Goal: Obtain resource: Download file/media

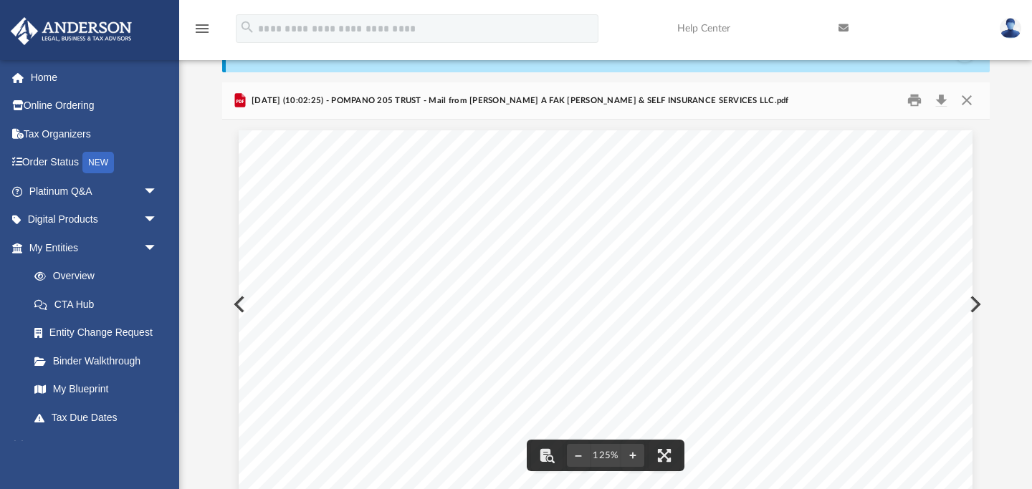
scroll to position [282, 767]
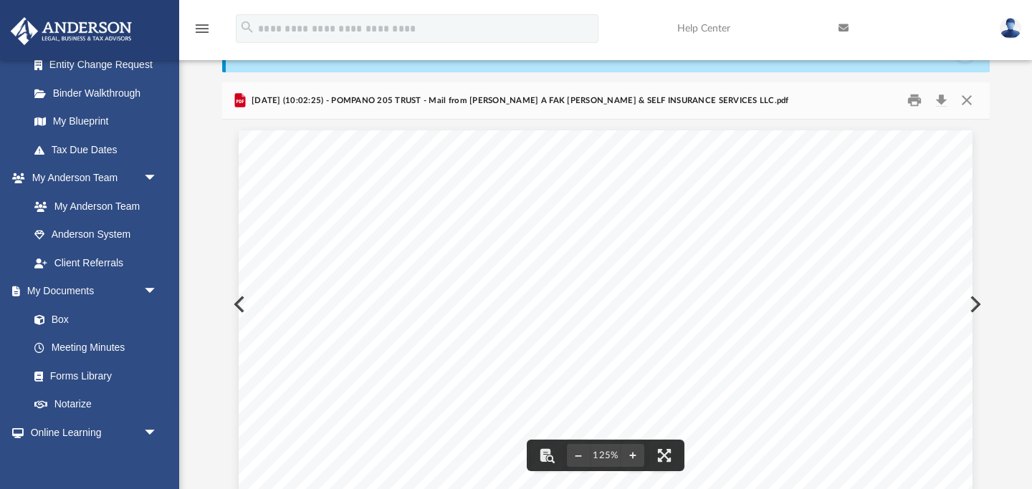
click at [237, 299] on button "Preview" at bounding box center [238, 304] width 32 height 40
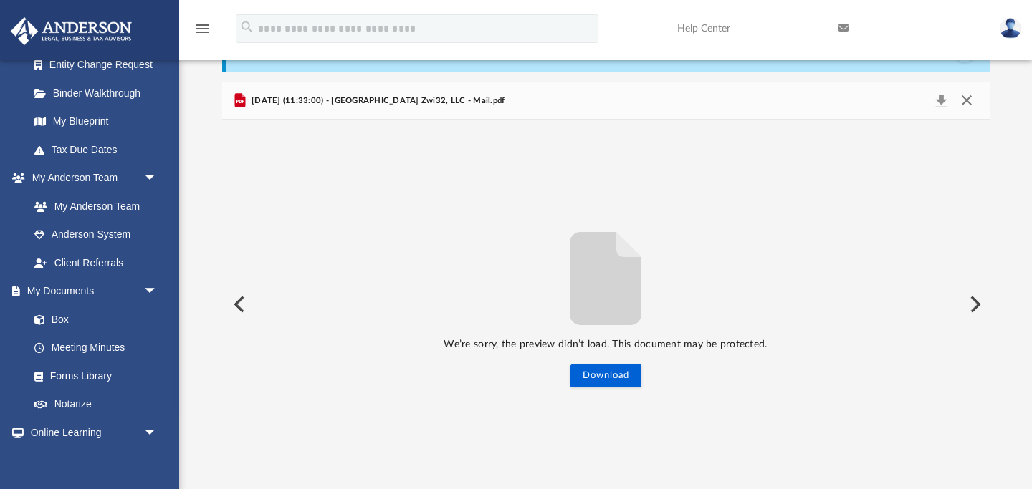
click at [964, 97] on button "Close" at bounding box center [967, 101] width 26 height 20
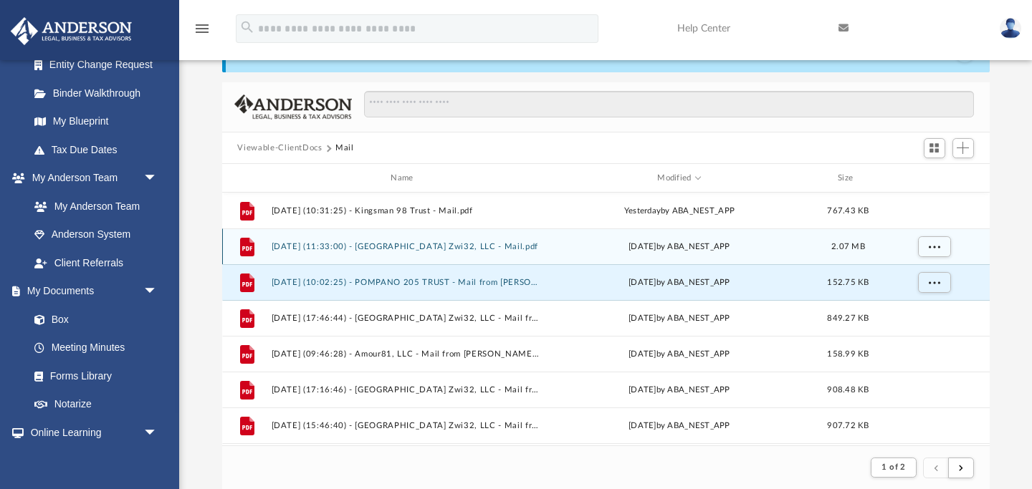
click at [448, 243] on button "[DATE] (11:33:00) - [GEOGRAPHIC_DATA] Zwi32, LLC - Mail.pdf" at bounding box center [405, 246] width 268 height 9
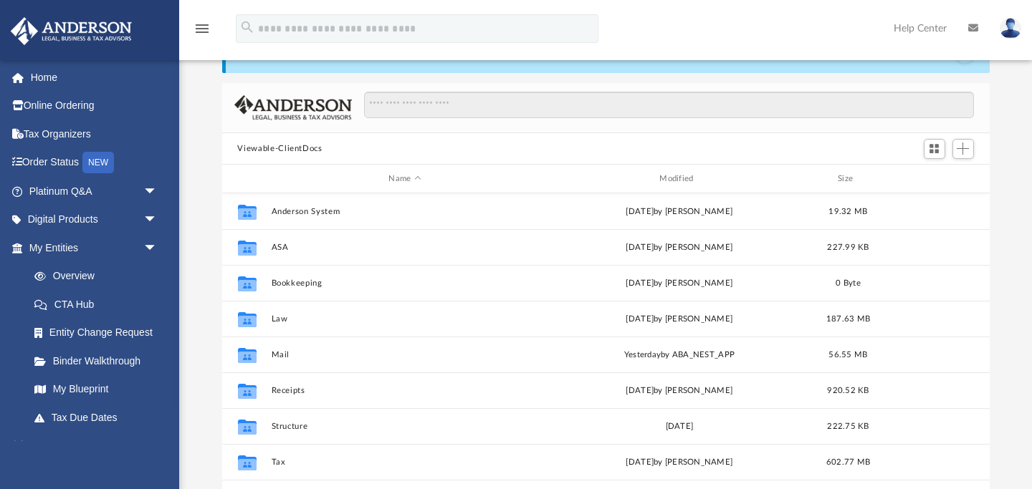
scroll to position [325, 767]
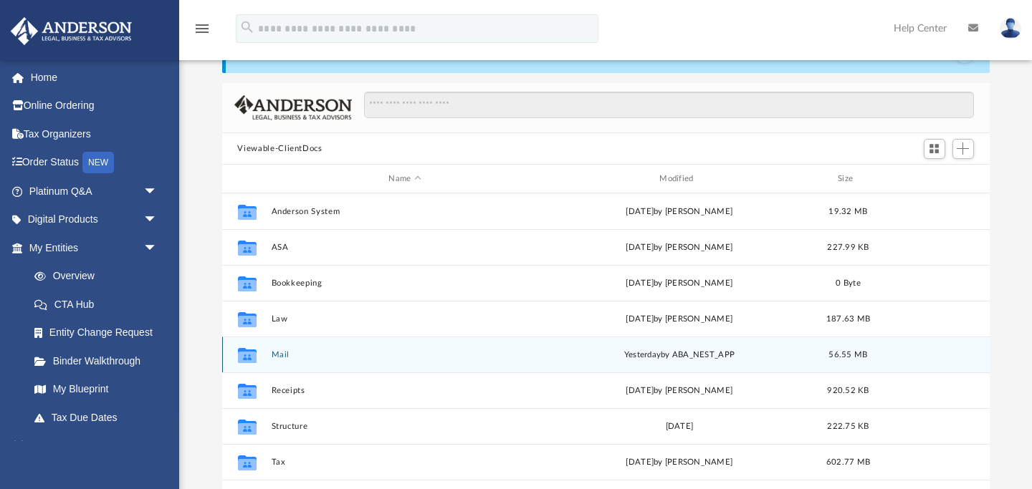
click at [284, 354] on button "Mail" at bounding box center [405, 354] width 268 height 9
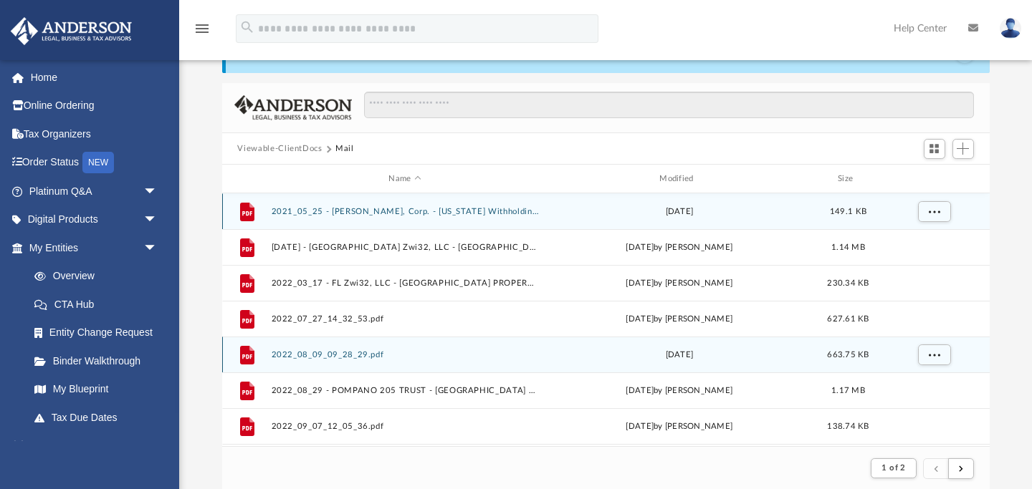
scroll to position [1, 1]
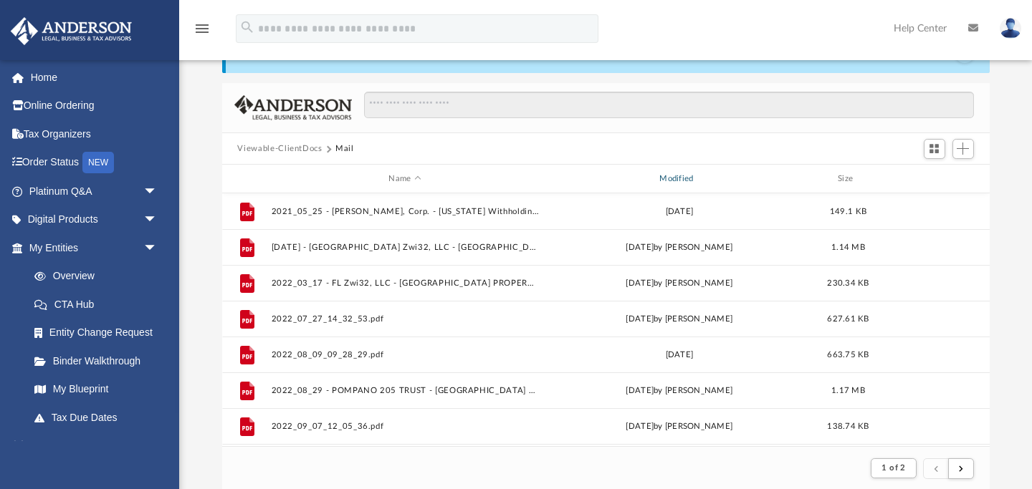
click at [690, 178] on div "Modified" at bounding box center [678, 179] width 268 height 13
click at [679, 177] on div "Modified" at bounding box center [678, 179] width 268 height 13
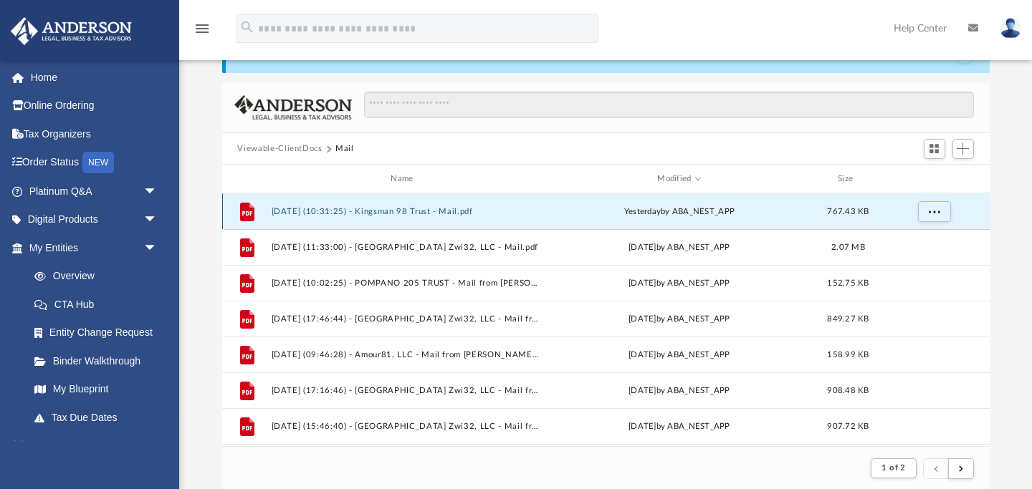
click at [476, 211] on button "[DATE] (10:31:25) - Kingsman 98 Trust - Mail.pdf" at bounding box center [405, 211] width 268 height 9
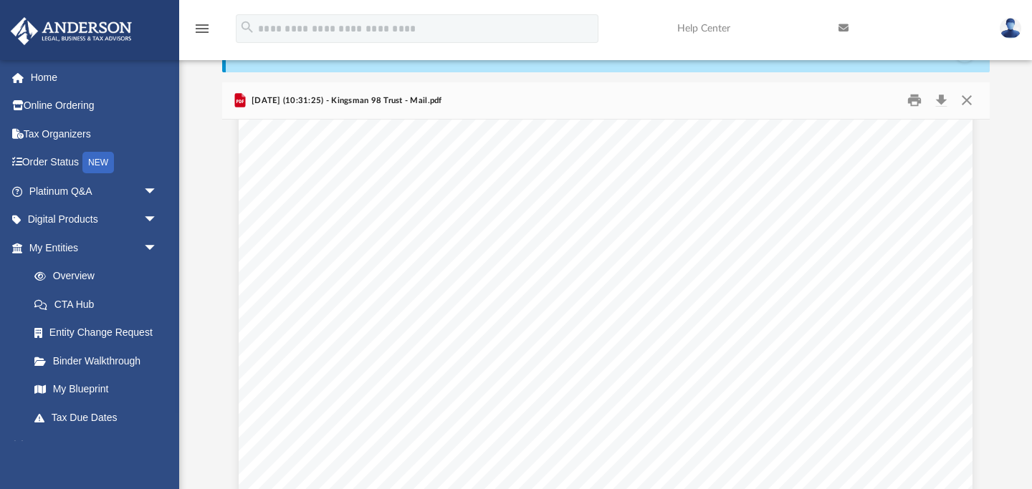
scroll to position [544, 0]
